Goal: Use online tool/utility: Use online tool/utility

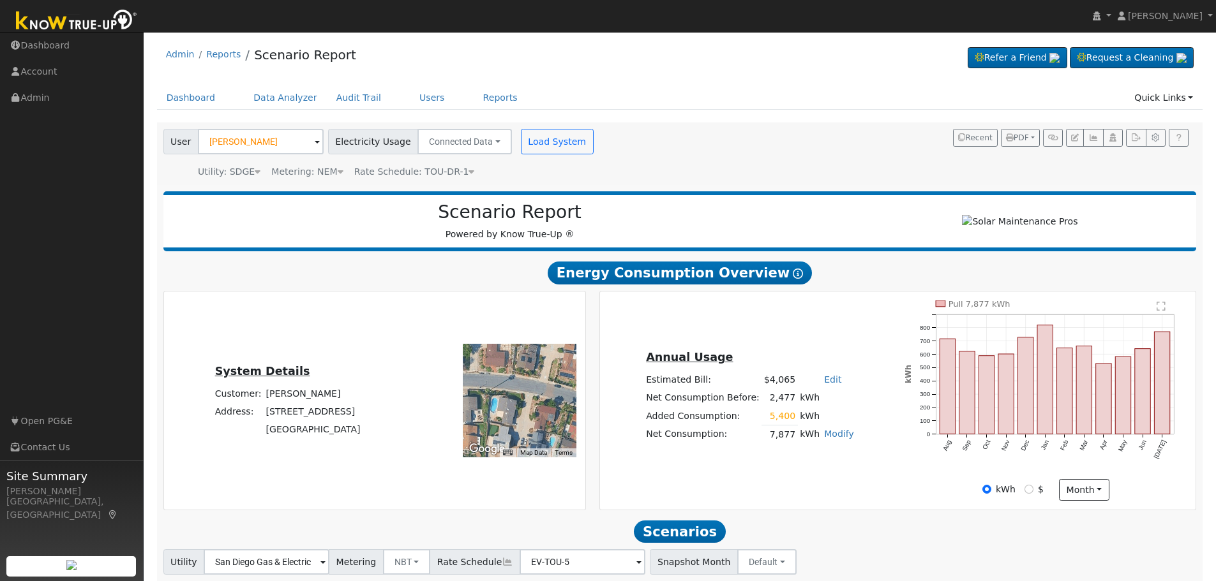
scroll to position [438, 0]
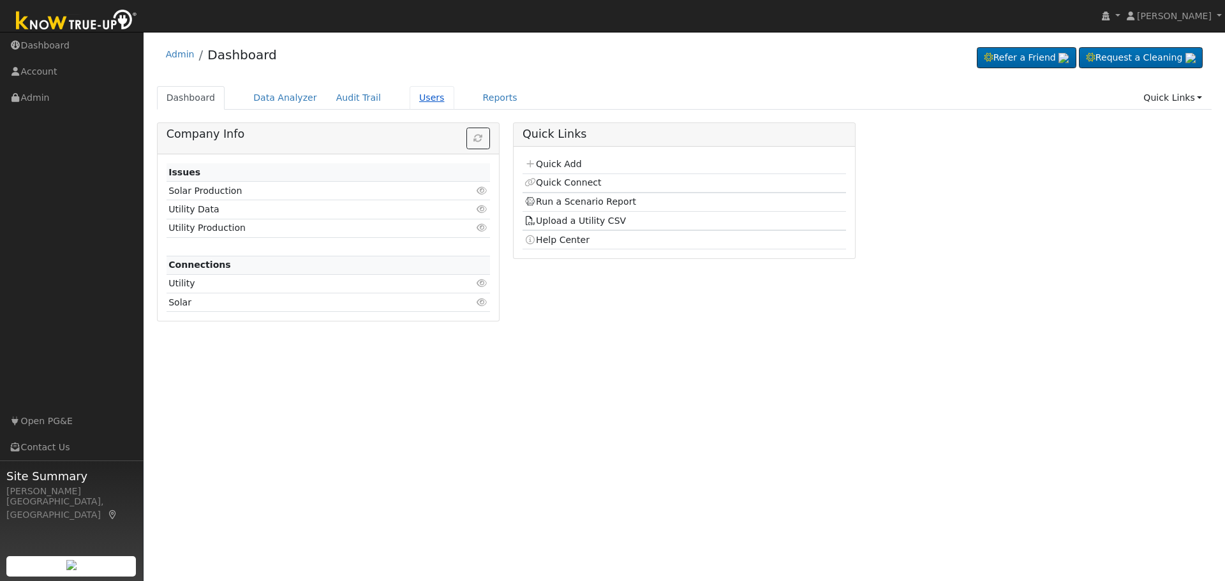
click at [412, 98] on link "Users" at bounding box center [432, 98] width 45 height 24
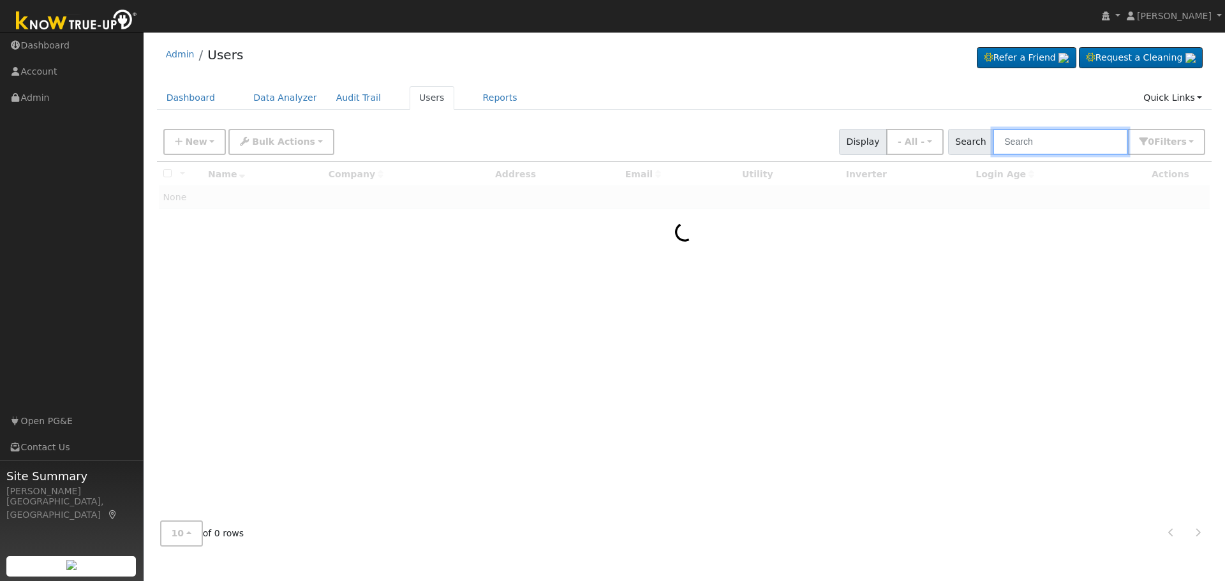
click at [1054, 140] on input "text" at bounding box center [1060, 142] width 135 height 26
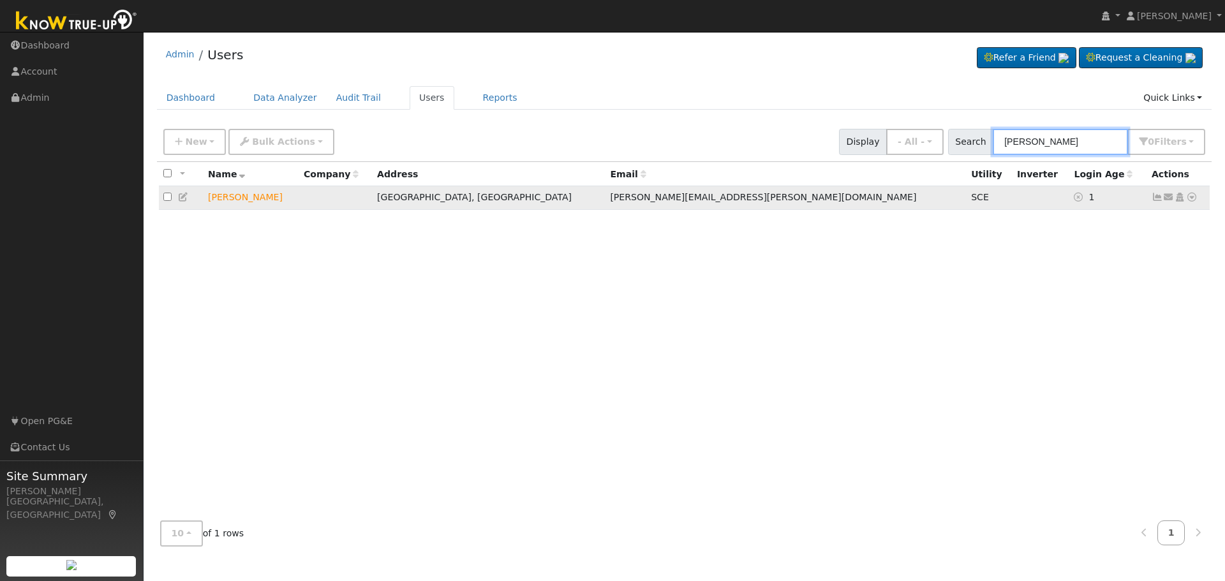
type input "michele simon"
click at [1194, 199] on icon at bounding box center [1192, 197] width 11 height 9
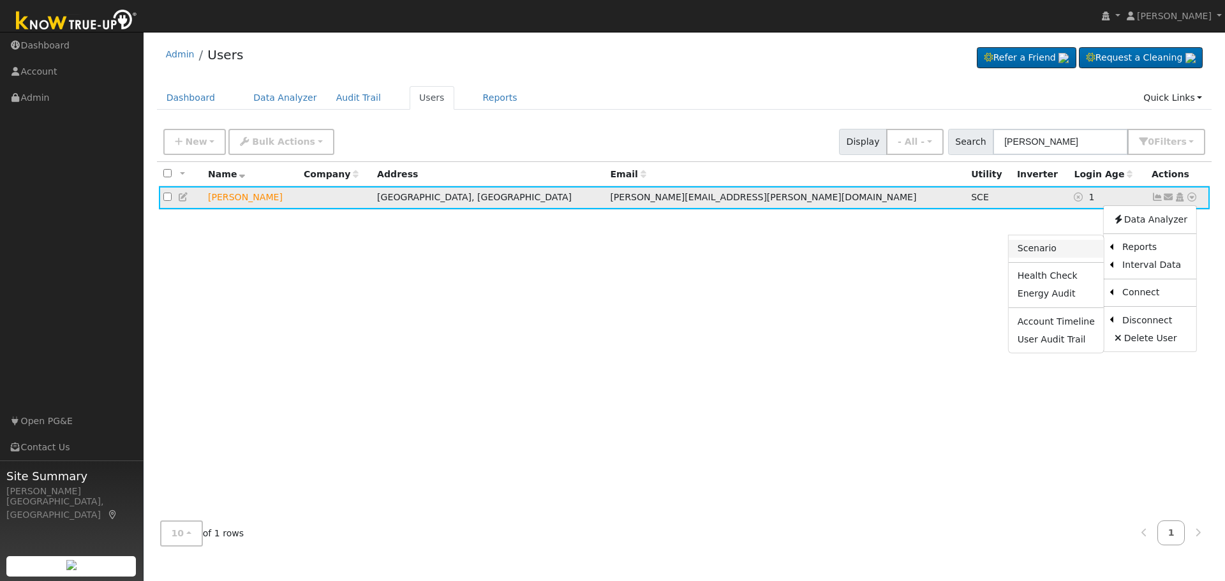
click at [1054, 254] on link "Scenario" at bounding box center [1056, 249] width 95 height 18
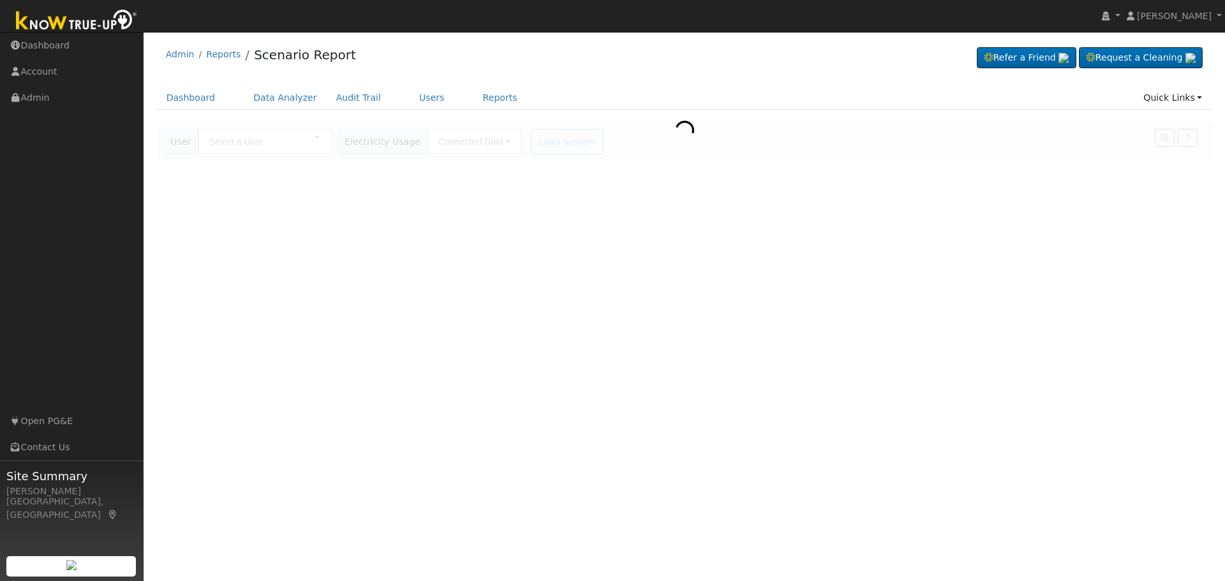
type input "[PERSON_NAME]"
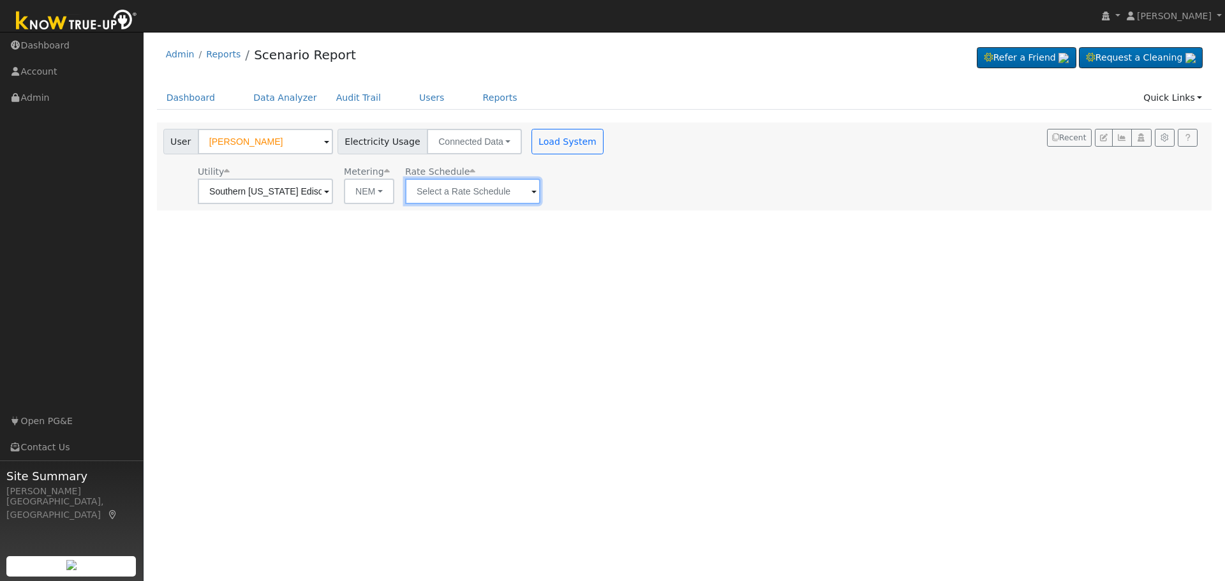
click at [333, 190] on input "text" at bounding box center [265, 192] width 135 height 26
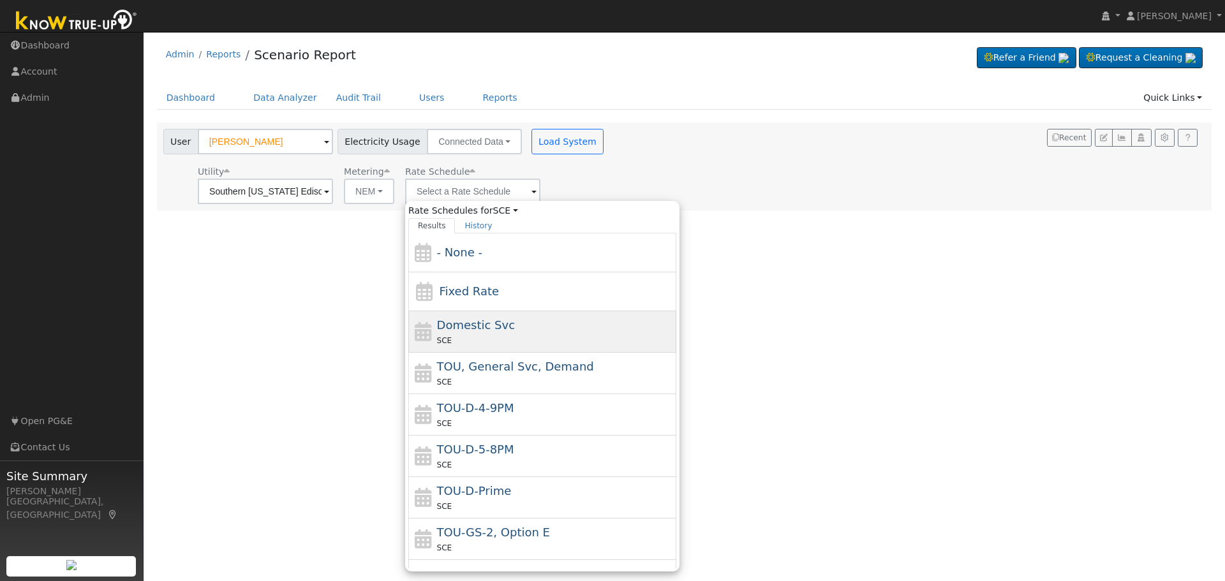
click at [507, 330] on div "Domestic Svc SCE" at bounding box center [555, 332] width 237 height 31
type input "Domestic Svc"
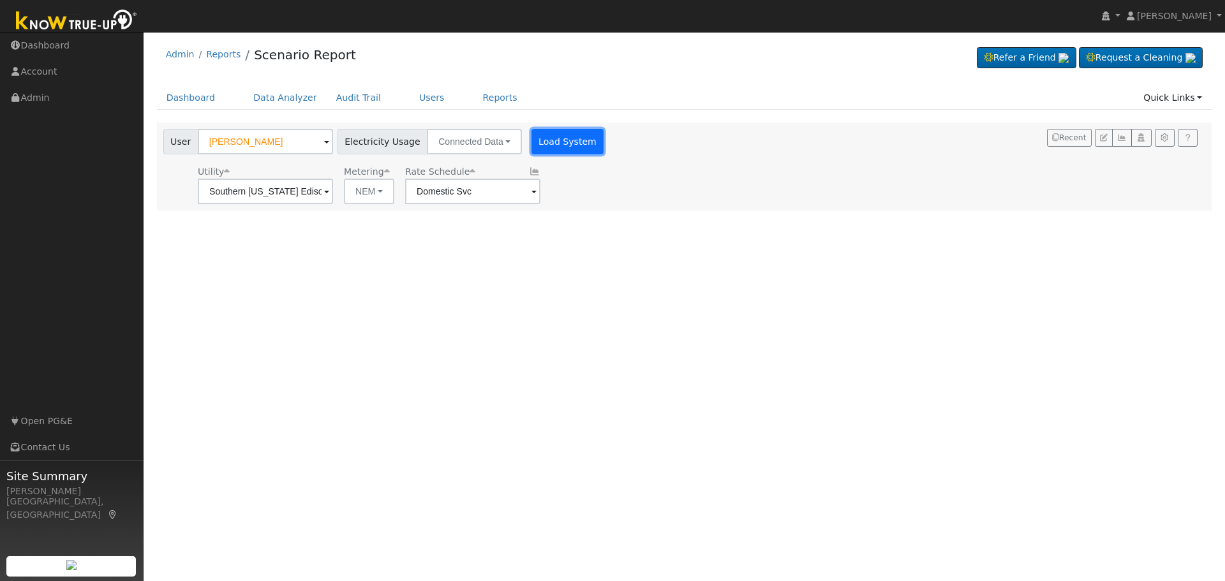
click at [551, 147] on button "Load System" at bounding box center [568, 142] width 73 height 26
